Goal: Use online tool/utility: Use online tool/utility

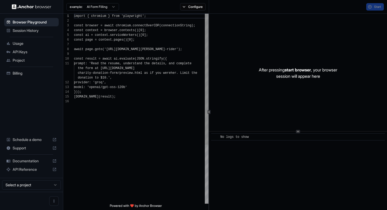
scroll to position [47, 0]
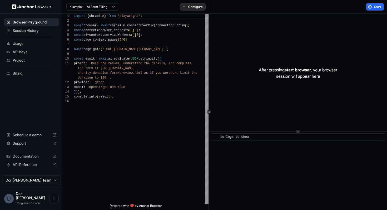
click at [196, 8] on button "Configure" at bounding box center [193, 6] width 26 height 7
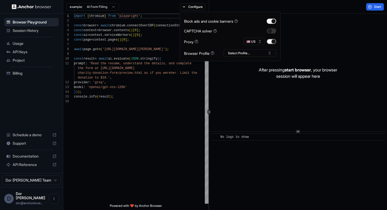
click at [270, 41] on button "button" at bounding box center [271, 41] width 9 height 5
click at [303, 10] on div "Start" at bounding box center [298, 7] width 178 height 14
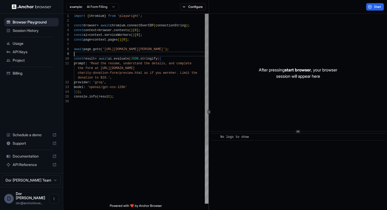
scroll to position [38, 0]
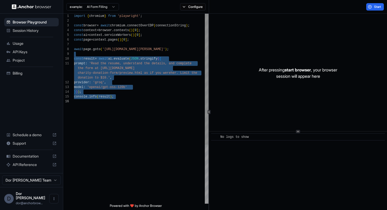
drag, startPoint x: 157, startPoint y: 54, endPoint x: 149, endPoint y: 113, distance: 59.5
click at [149, 113] on div "import { chromium } from 'playwright' ; const browser = await chromium . connec…" at bounding box center [141, 151] width 134 height 275
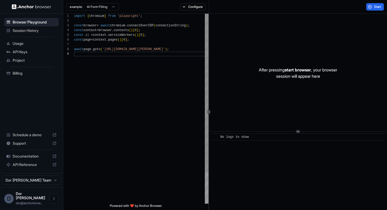
scroll to position [33, 0]
drag, startPoint x: 180, startPoint y: 50, endPoint x: 122, endPoint y: 50, distance: 58.7
drag, startPoint x: 106, startPoint y: 49, endPoint x: 181, endPoint y: 50, distance: 75.0
click at [181, 50] on div "import { chromium } from 'playwright' ; const browser = await chromium . connec…" at bounding box center [141, 125] width 134 height 223
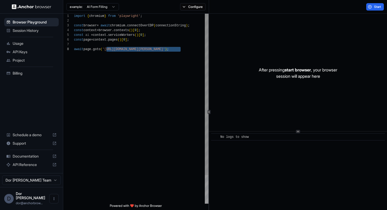
type textarea "**********"
click at [375, 9] on span "Start" at bounding box center [377, 7] width 7 height 4
